Goal: Browse casually: Explore the website without a specific task or goal

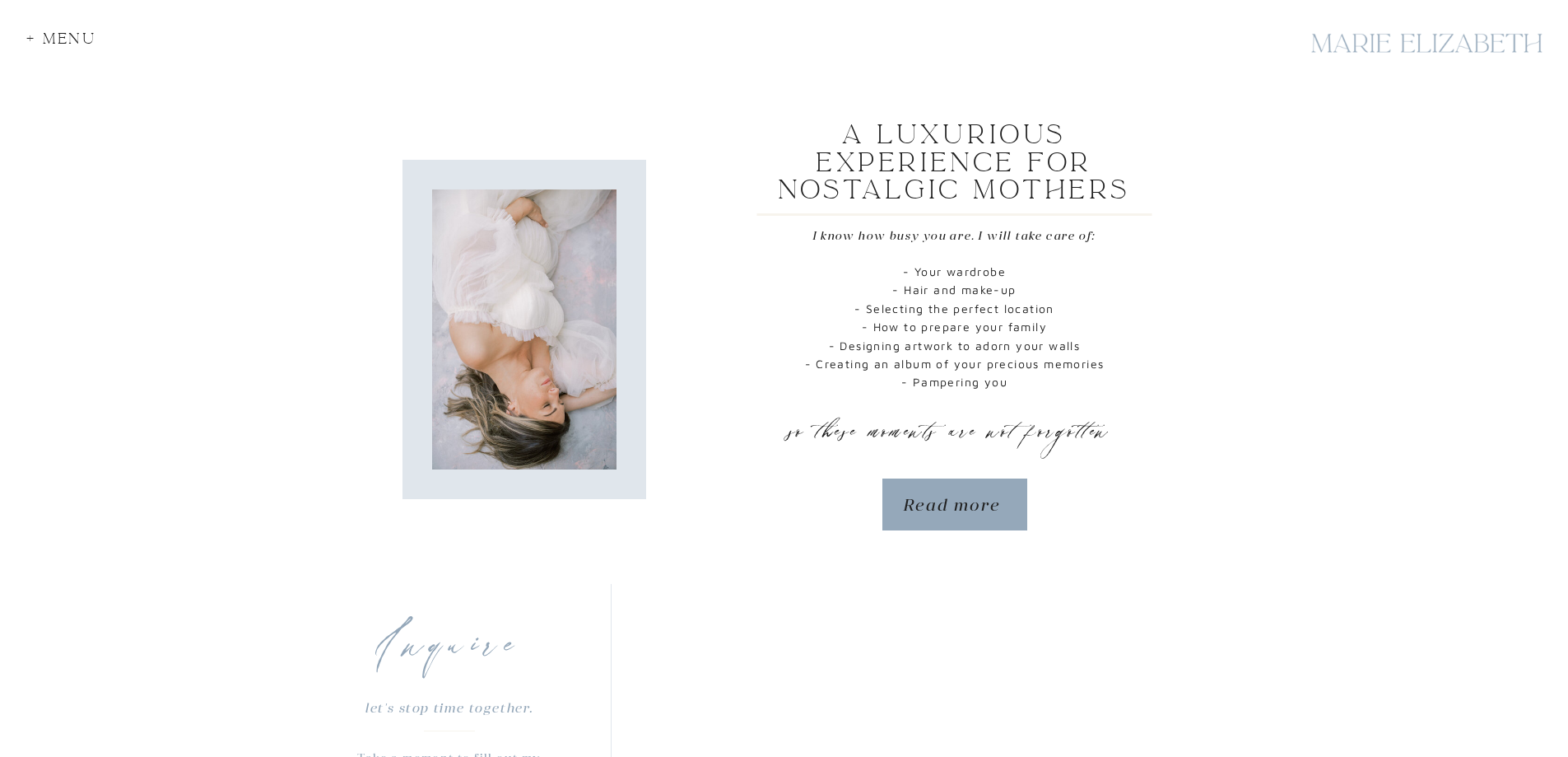
scroll to position [1400, 0]
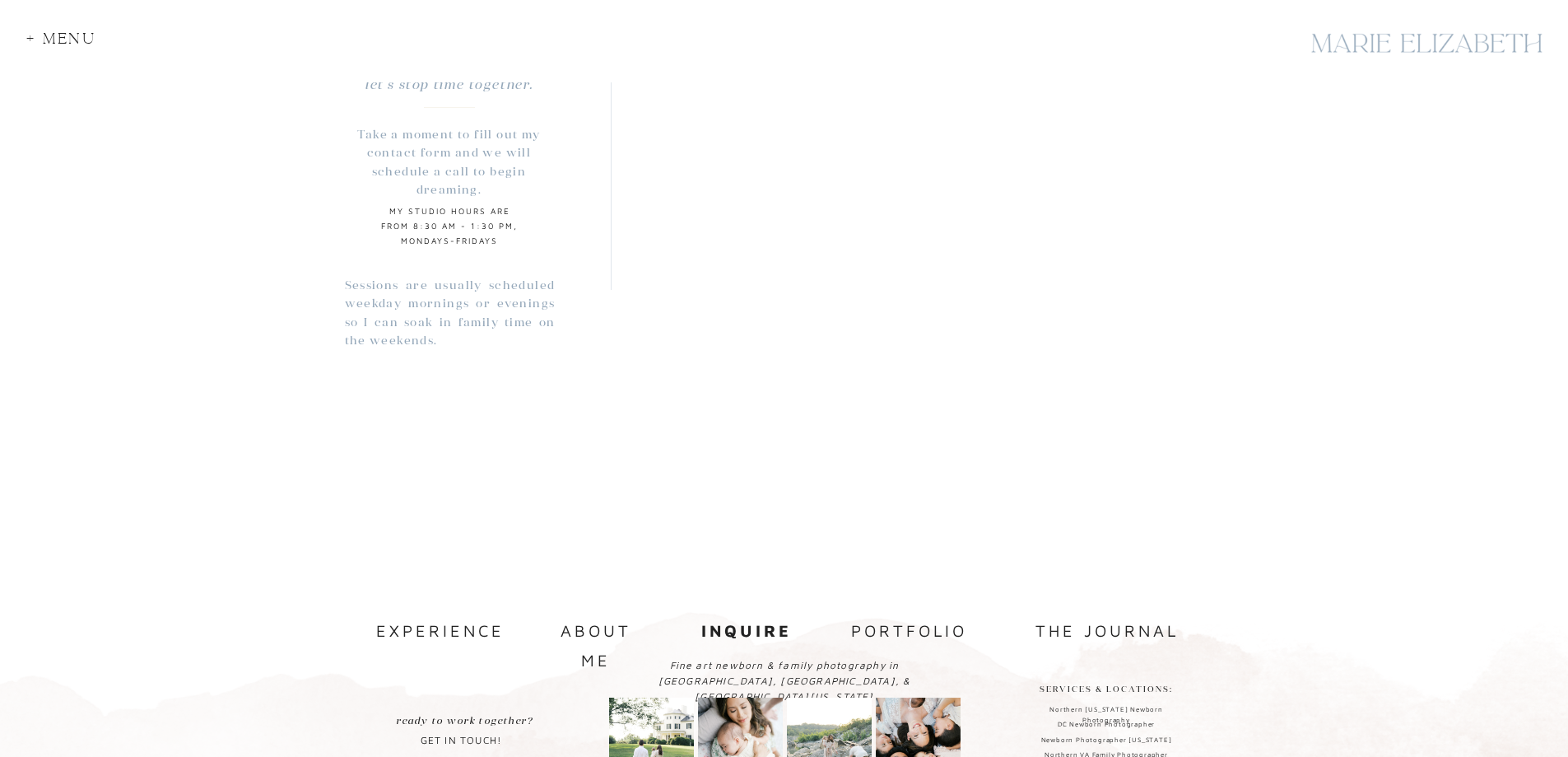
click at [893, 633] on nav "portfolio" at bounding box center [910, 631] width 124 height 31
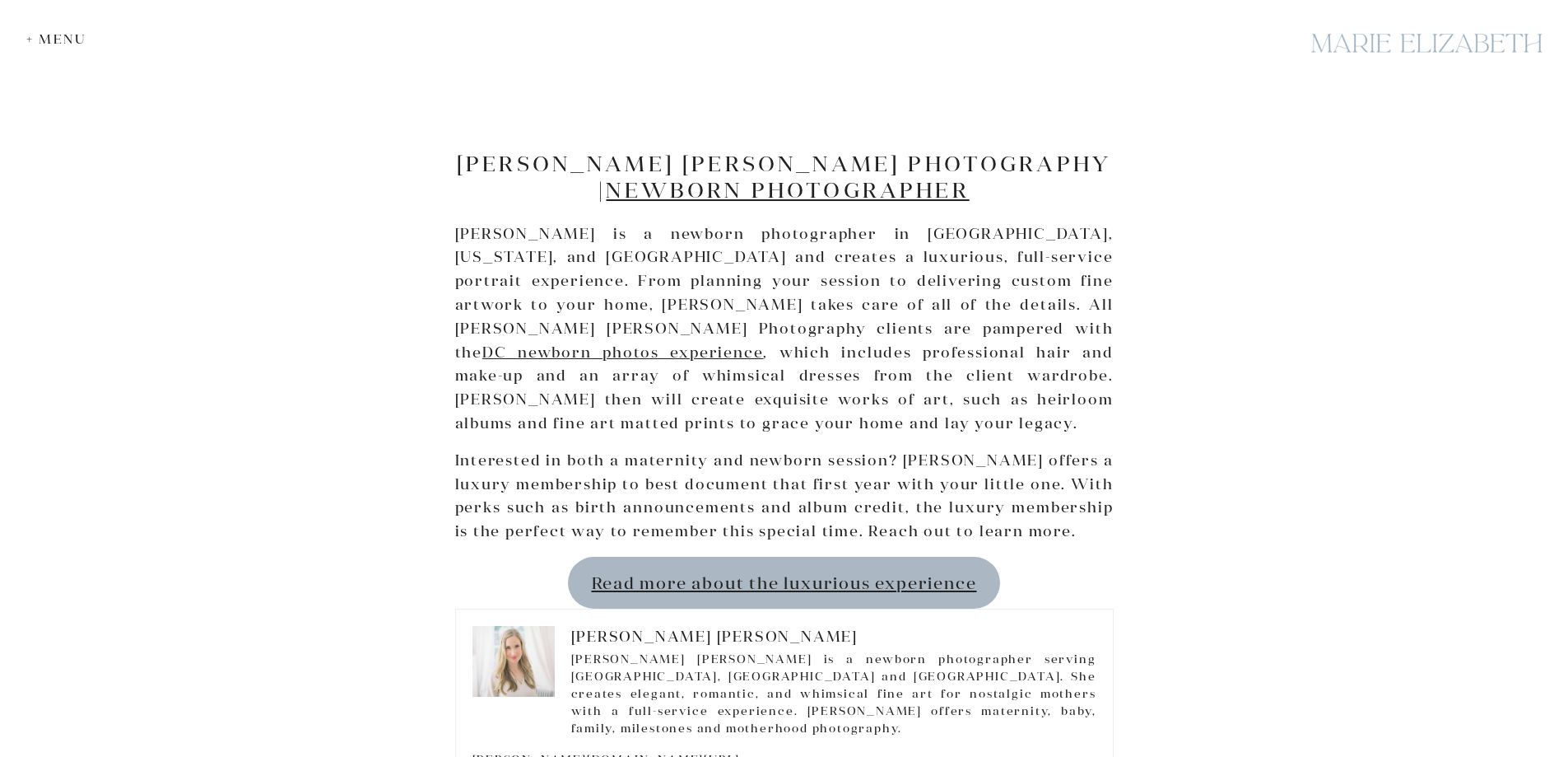
scroll to position [3624, 0]
